Goal: Task Accomplishment & Management: Complete application form

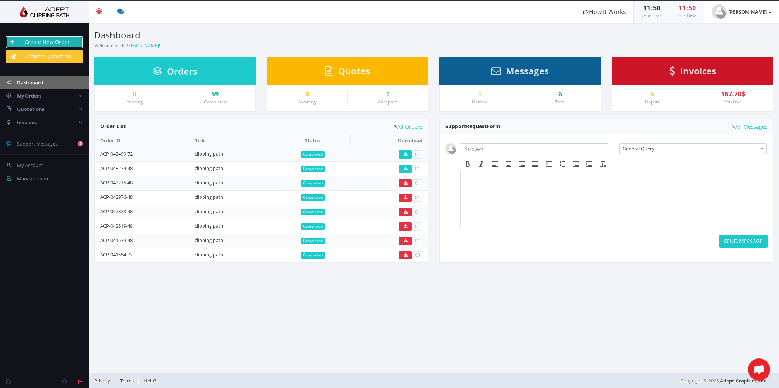
click at [61, 41] on link "Create New Order" at bounding box center [45, 42] width 78 height 13
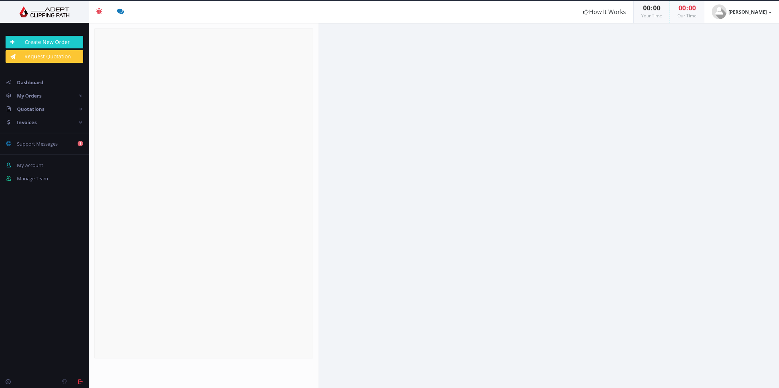
radio input "true"
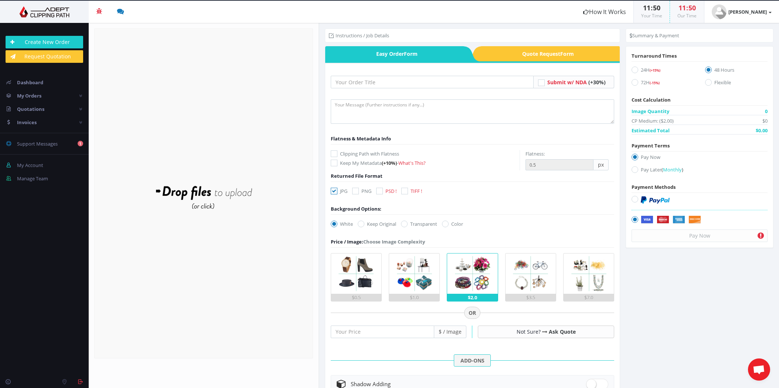
click at [638, 172] on label "Pay Later ( Monthly )" at bounding box center [699, 171] width 136 height 10
click at [638, 172] on input "Pay Later ( Monthly )" at bounding box center [635, 169] width 5 height 5
radio input "true"
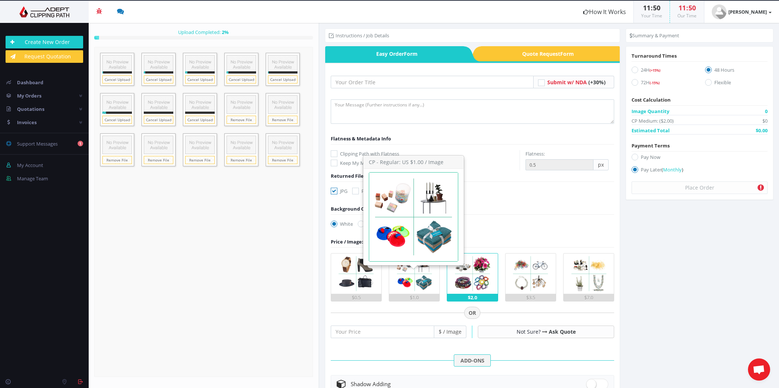
click at [406, 283] on img at bounding box center [414, 273] width 40 height 40
click at [0, 0] on input "$1.0" at bounding box center [0, 0] width 0 height 0
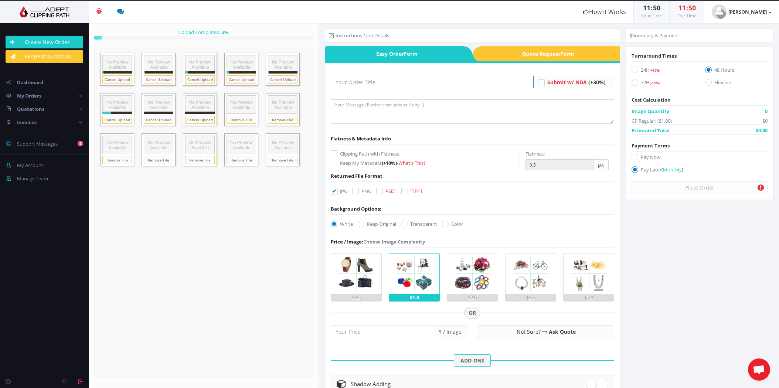
click at [378, 82] on input "text" at bounding box center [432, 82] width 203 height 13
type input "clipping path"
click at [383, 107] on textarea at bounding box center [473, 111] width 284 height 24
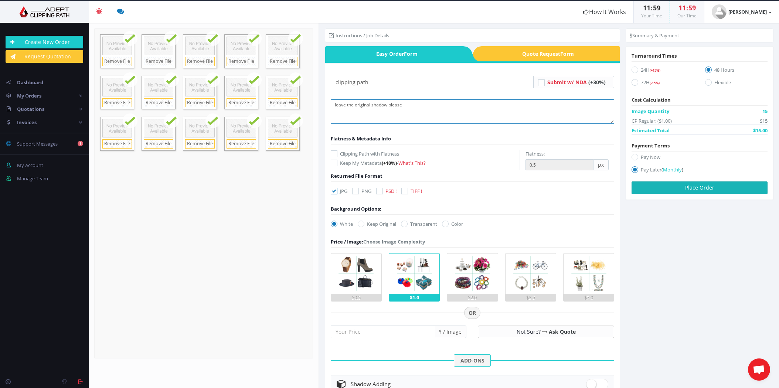
type textarea "leave the original shadow please"
click at [693, 189] on button "Place Order" at bounding box center [699, 187] width 136 height 13
